Goal: Task Accomplishment & Management: Use online tool/utility

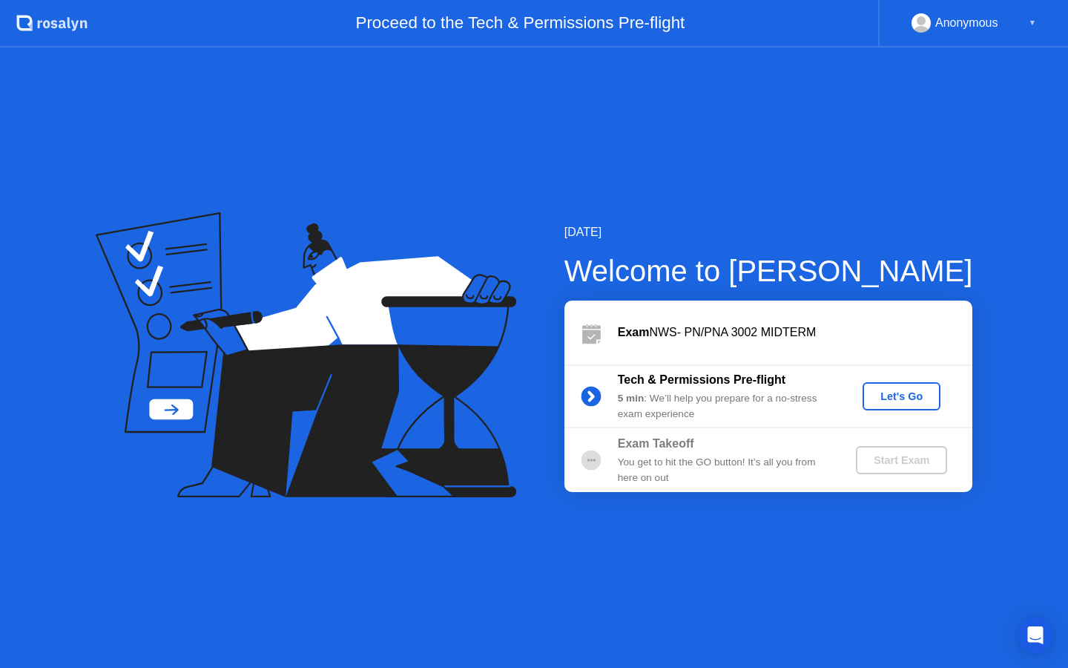
click at [911, 387] on button "Let's Go" at bounding box center [902, 396] width 78 height 28
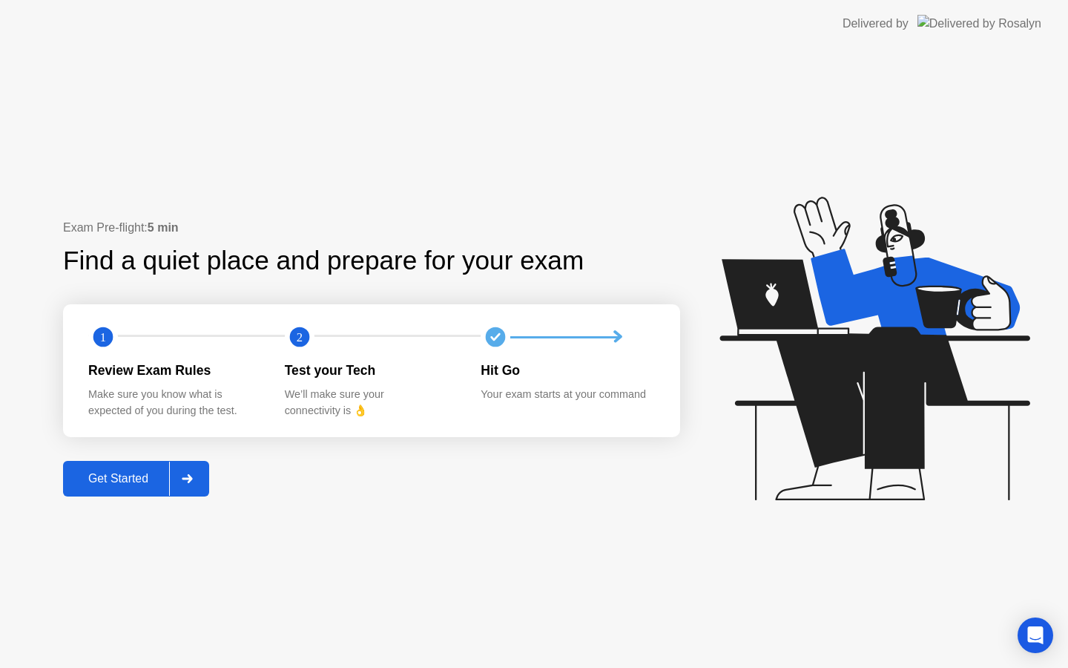
click at [137, 489] on button "Get Started" at bounding box center [136, 479] width 146 height 36
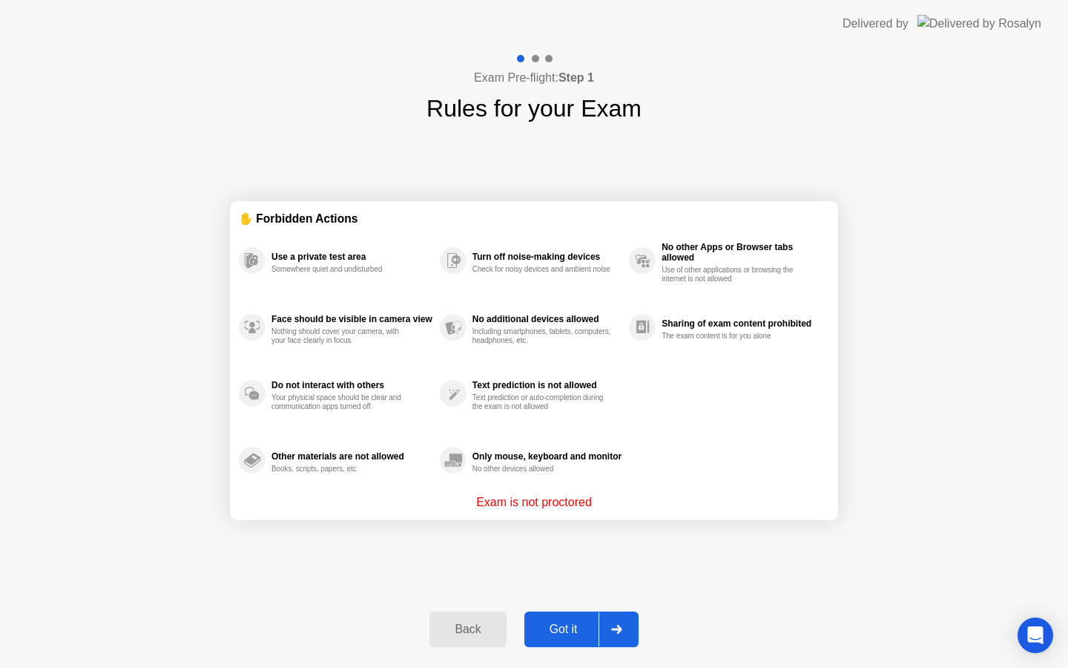
click at [576, 634] on div "Got it" at bounding box center [564, 628] width 70 height 13
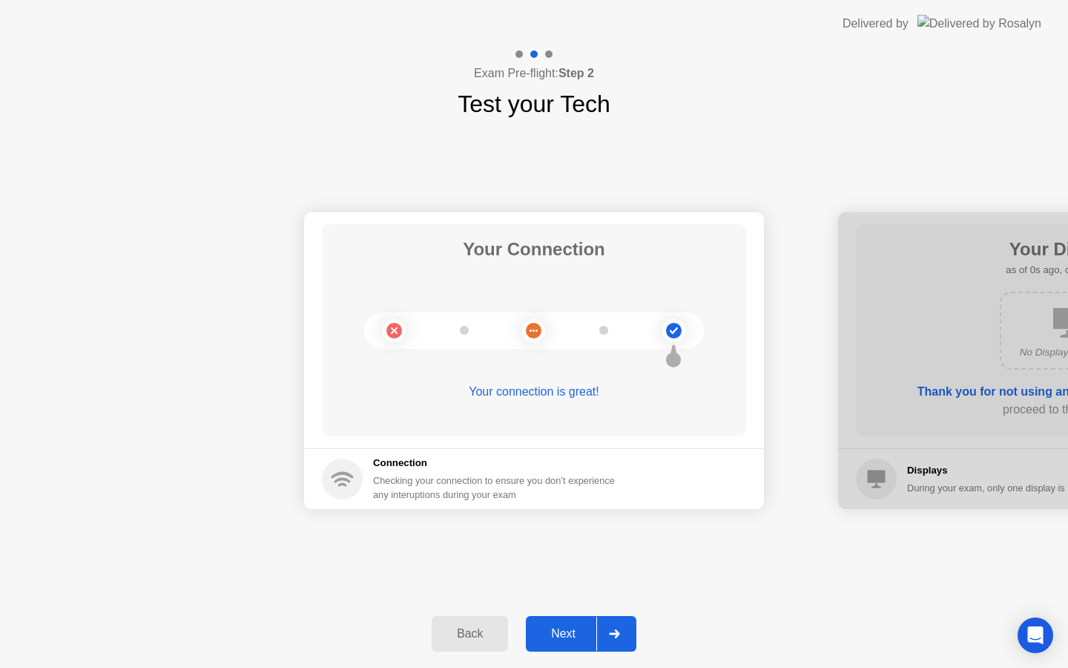
click at [576, 634] on div "Next" at bounding box center [563, 633] width 66 height 13
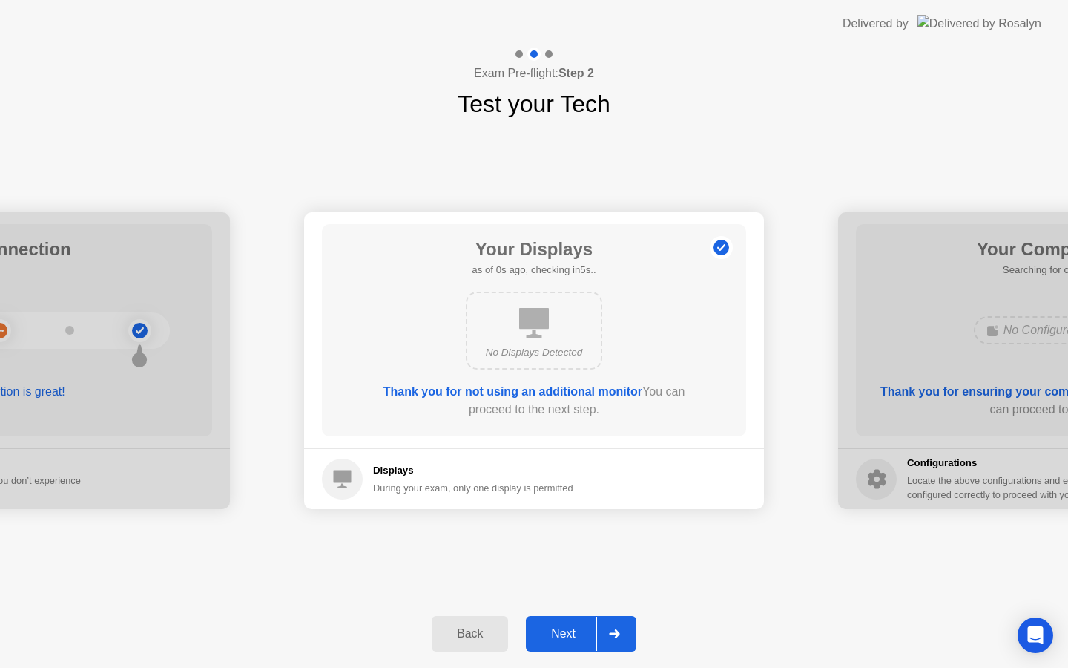
click at [576, 634] on div "Next" at bounding box center [563, 633] width 66 height 13
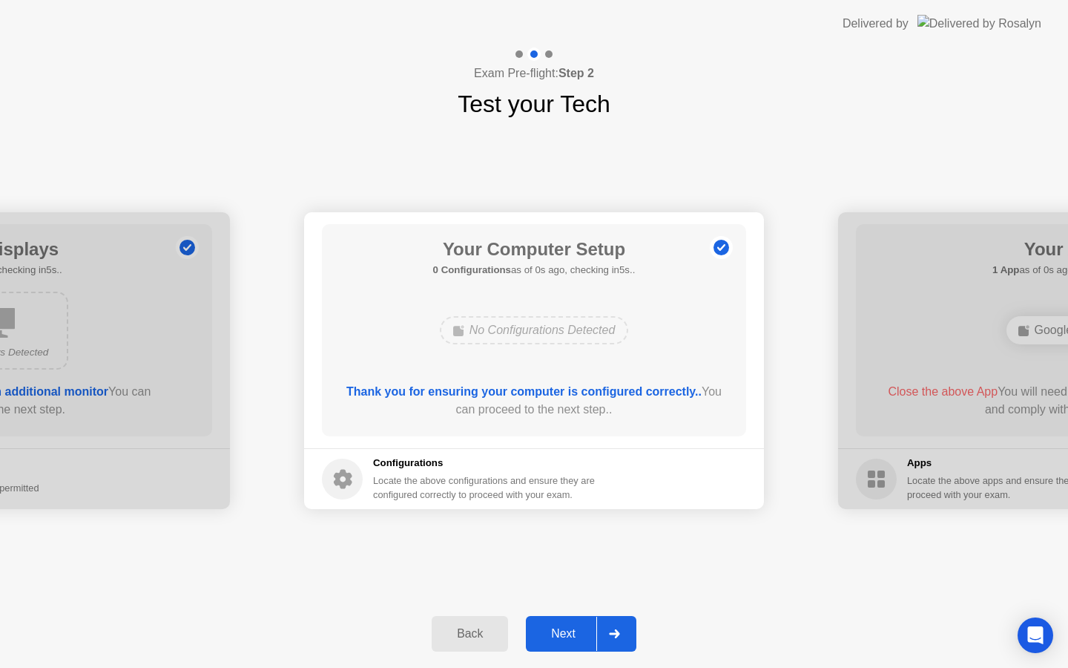
click at [576, 634] on div "Next" at bounding box center [563, 633] width 66 height 13
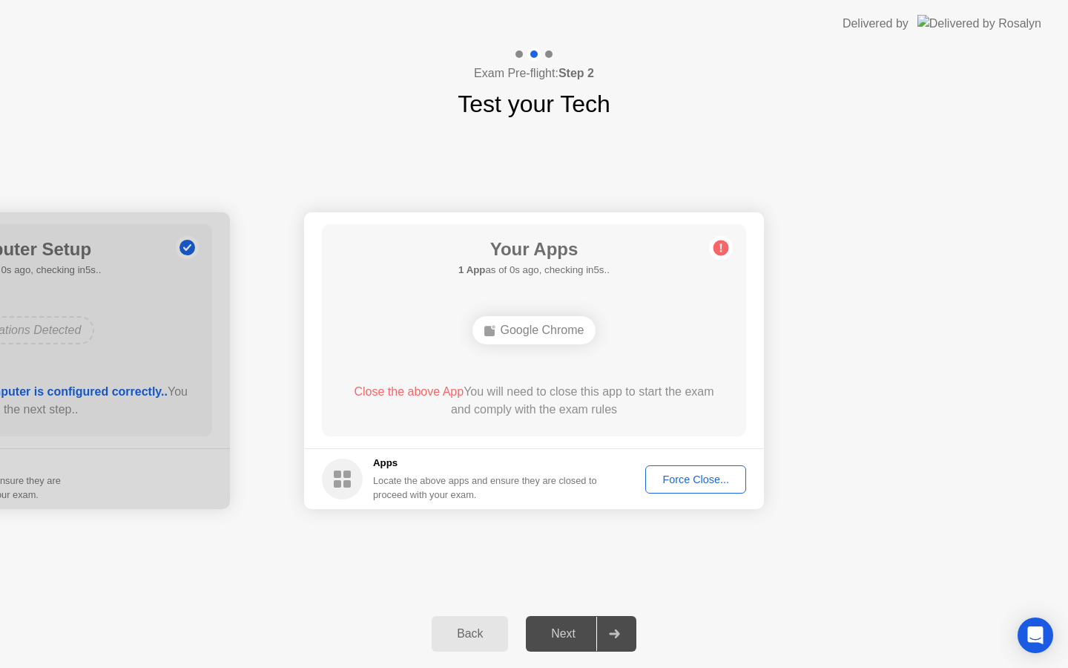
click at [576, 634] on div "Next" at bounding box center [563, 633] width 66 height 13
click at [679, 476] on div "Force Close..." at bounding box center [696, 479] width 91 height 12
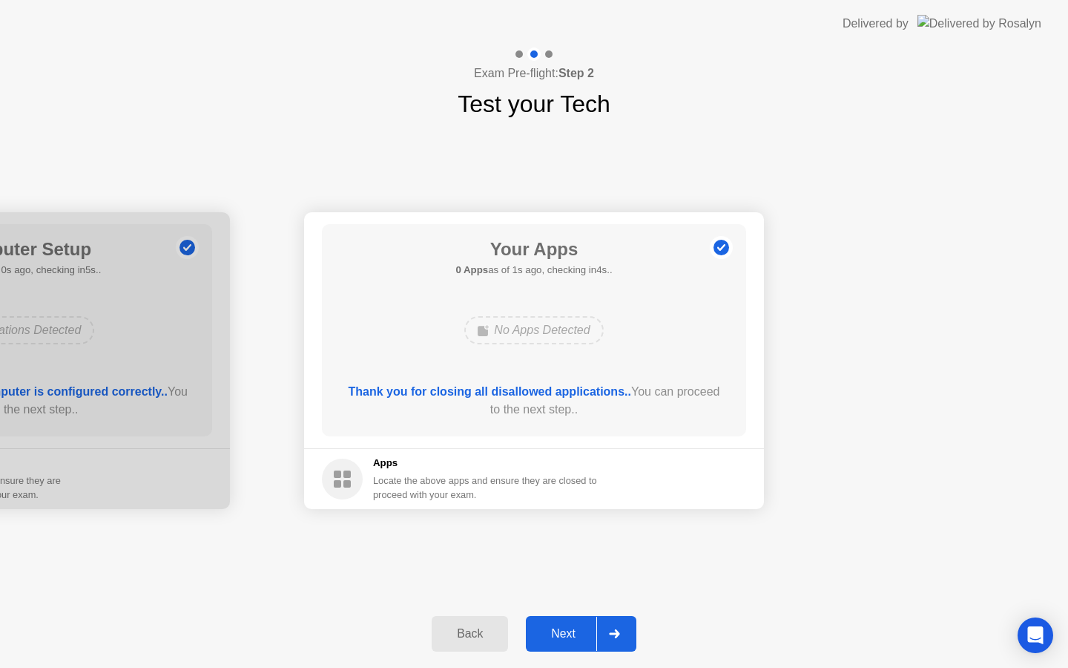
click at [588, 623] on button "Next" at bounding box center [581, 634] width 111 height 36
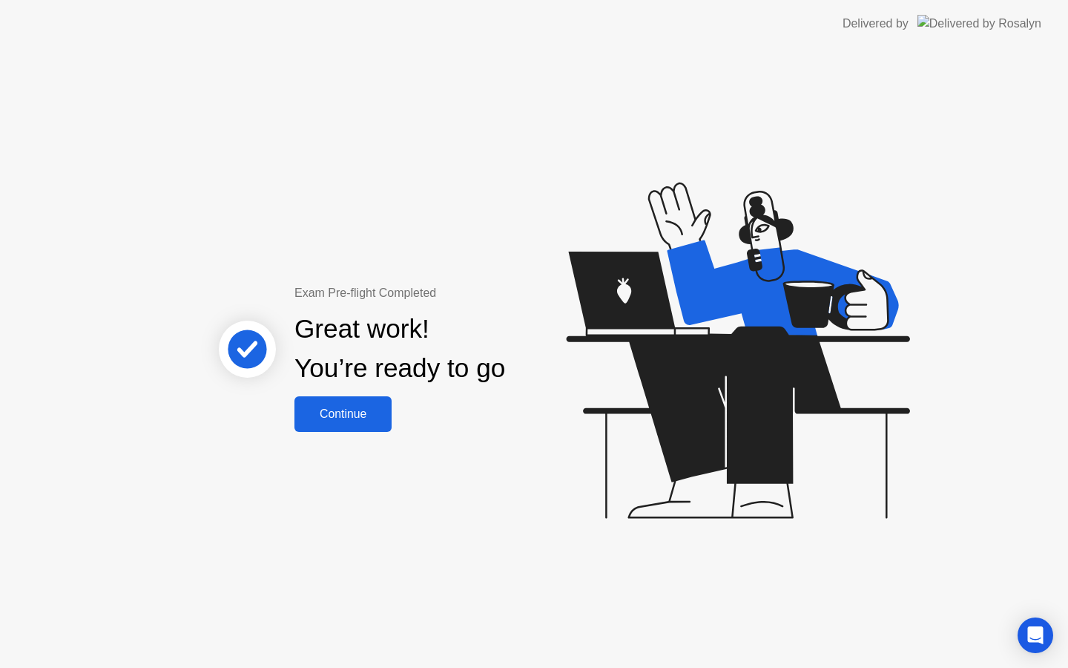
click at [364, 404] on button "Continue" at bounding box center [343, 414] width 97 height 36
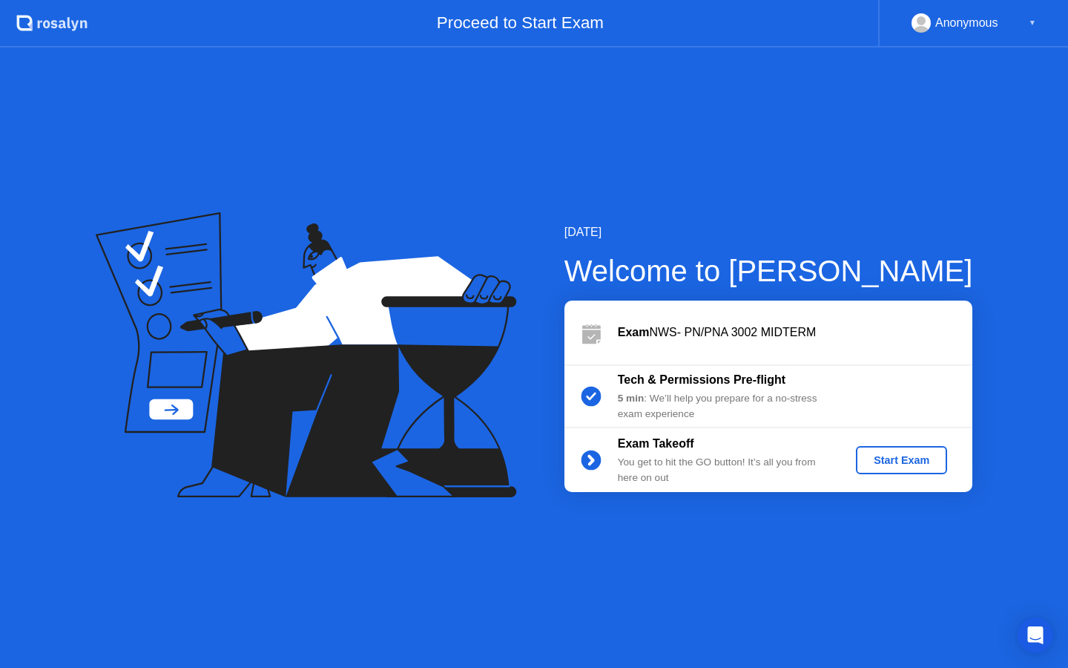
click at [885, 466] on div "Start Exam" at bounding box center [901, 460] width 79 height 12
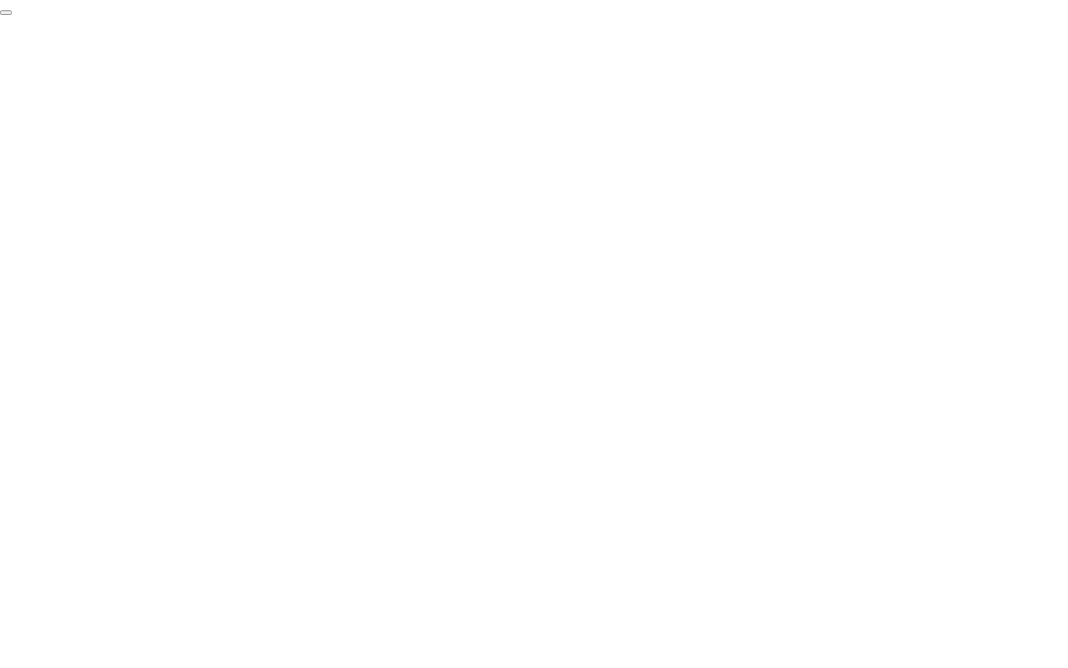
click div "End Proctoring Session"
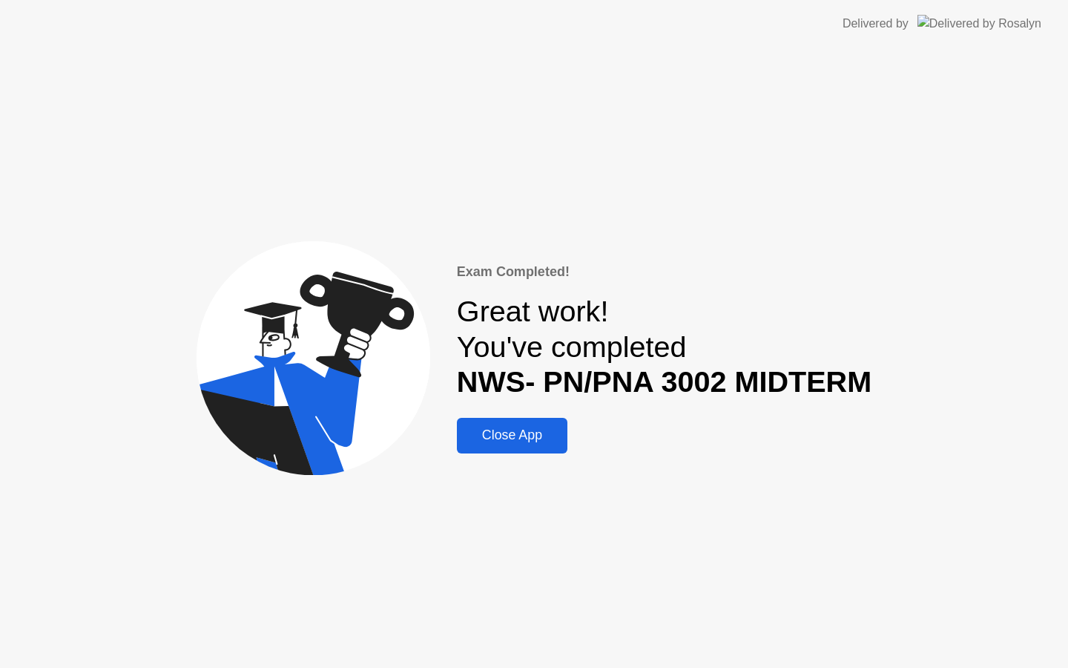
click at [533, 422] on button "Close App" at bounding box center [512, 436] width 111 height 36
